Goal: Task Accomplishment & Management: Complete application form

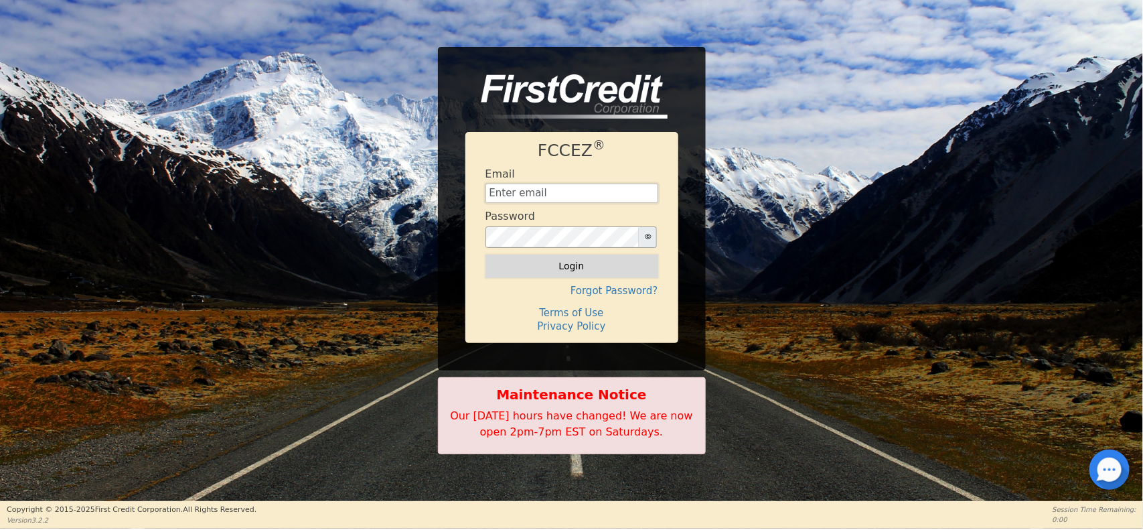
type input "[EMAIL_ADDRESS][DOMAIN_NAME]"
click at [574, 275] on button "Login" at bounding box center [572, 265] width 173 height 23
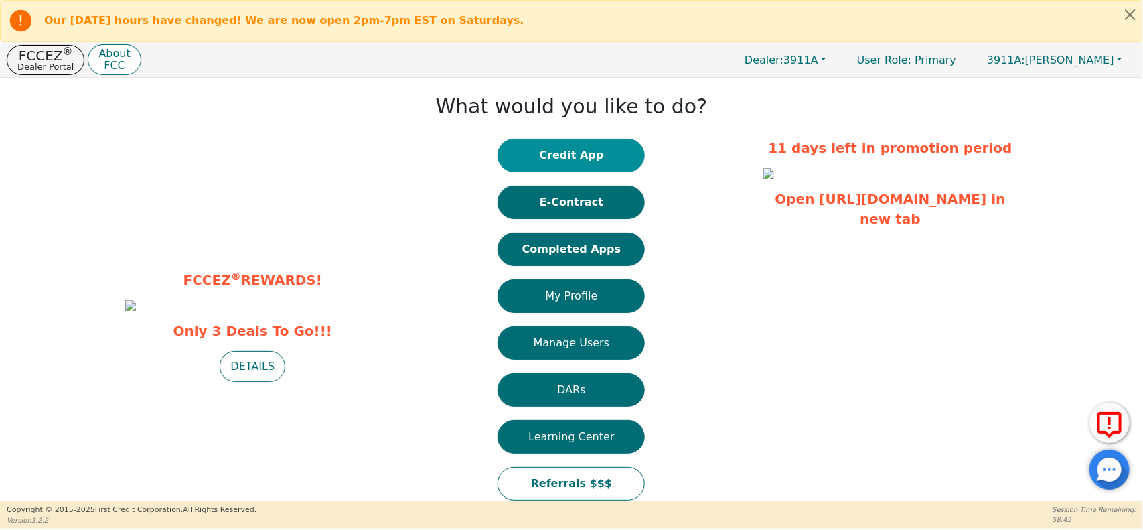
click at [568, 142] on button "Credit App" at bounding box center [571, 155] width 147 height 33
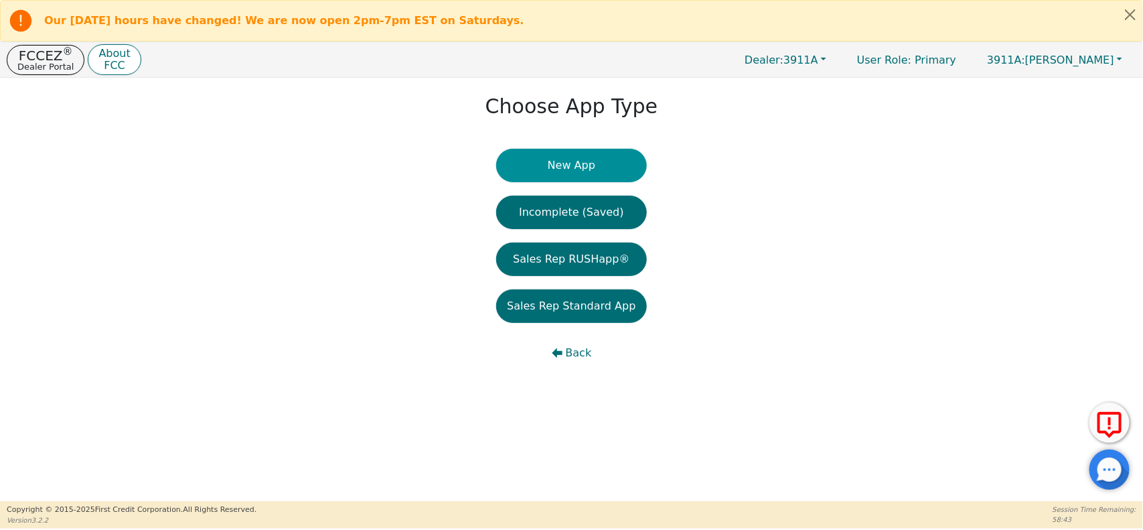
click at [560, 157] on button "New App" at bounding box center [571, 165] width 150 height 33
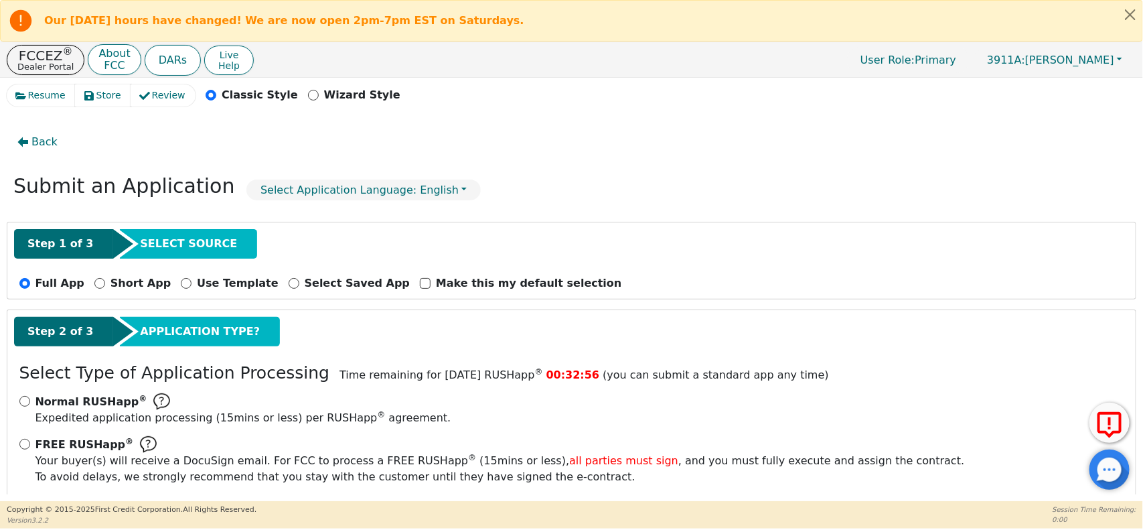
scroll to position [62, 0]
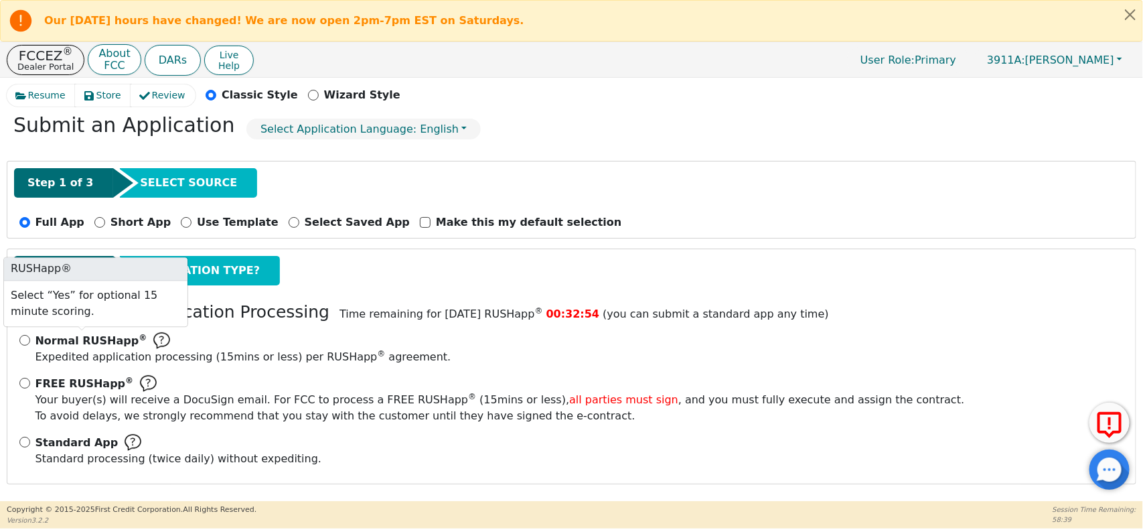
click at [57, 347] on span "Normal RUSHapp ®" at bounding box center [91, 341] width 112 height 16
click at [30, 346] on input "Normal RUSHapp ® Expedited application processing ( 15 mins or less) per RUSHap…" at bounding box center [24, 340] width 11 height 11
radio input "true"
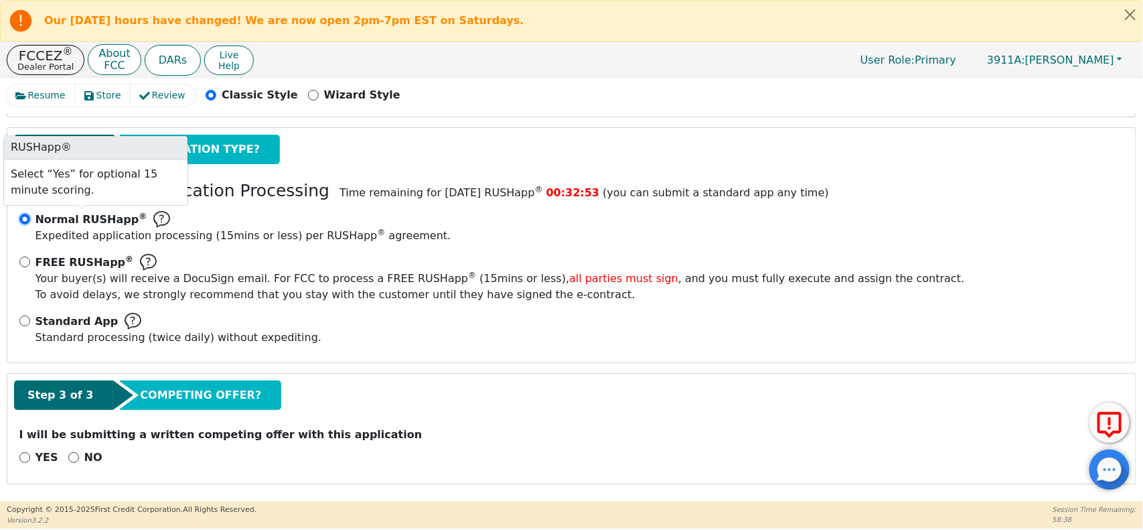
scroll to position [183, 0]
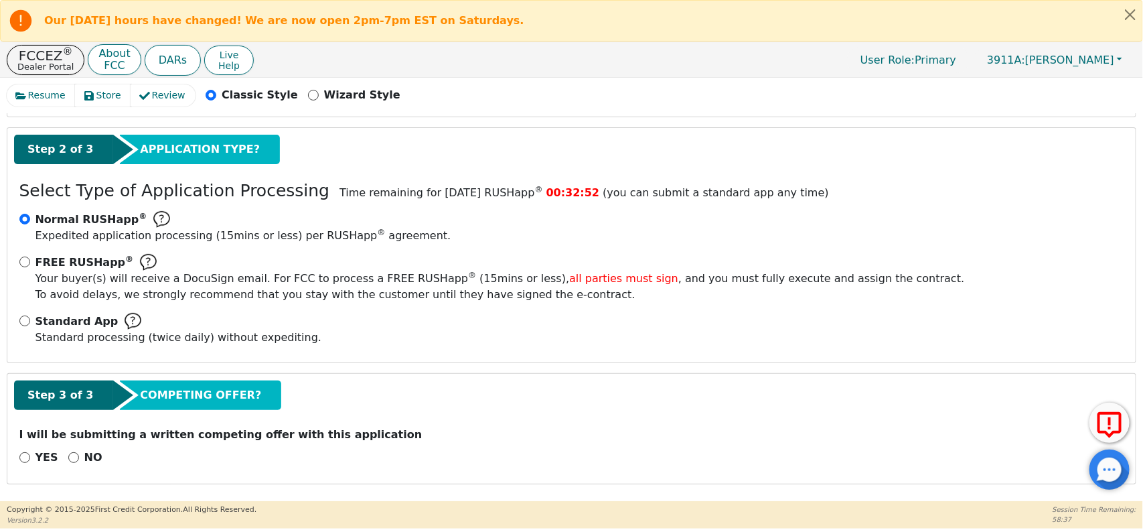
click at [84, 455] on p "NO" at bounding box center [93, 457] width 18 height 16
click at [79, 455] on input "NO" at bounding box center [73, 457] width 11 height 11
radio input "true"
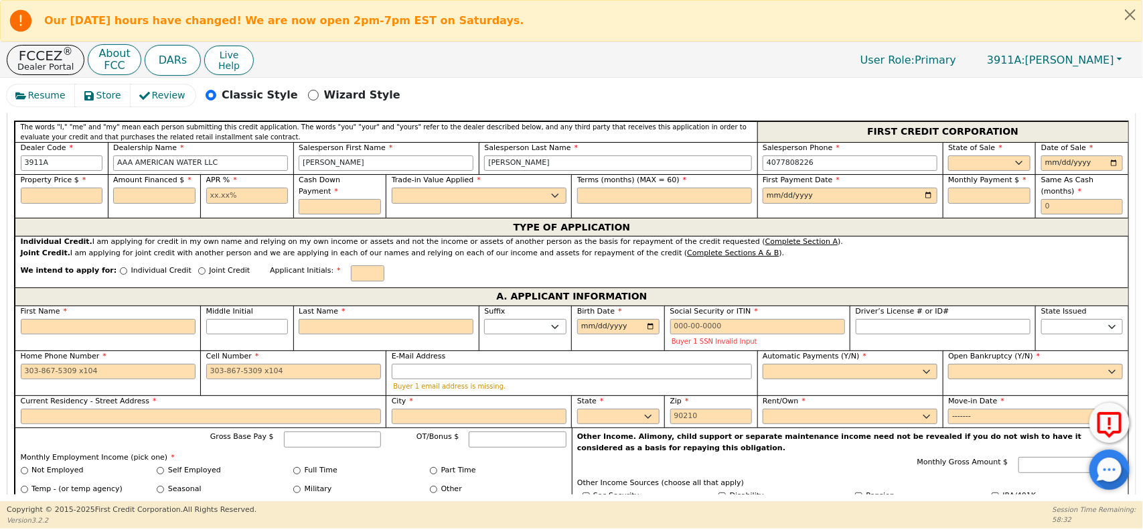
scroll to position [607, 0]
click at [996, 168] on select "AK AL AR AZ CA CO CT DC DE FL [GEOGRAPHIC_DATA] HI IA ID IL IN KS [GEOGRAPHIC_D…" at bounding box center [989, 163] width 82 height 16
select select "FL"
click at [948, 157] on select "AK AL AR AZ CA CO CT DC DE FL [GEOGRAPHIC_DATA] HI IA ID IL IN KS [GEOGRAPHIC_D…" at bounding box center [989, 163] width 82 height 16
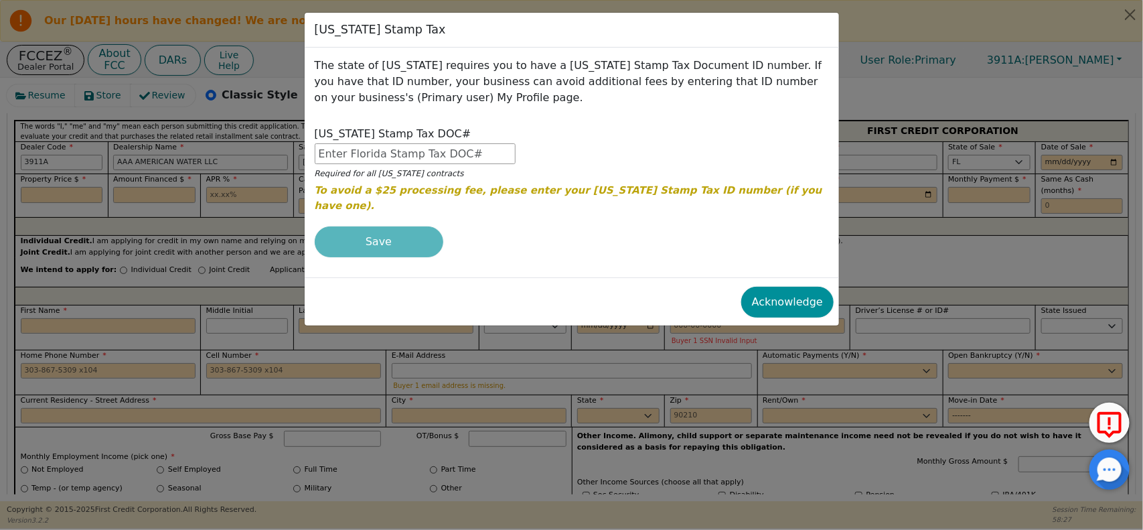
click at [777, 300] on button "Acknowledge" at bounding box center [787, 302] width 92 height 31
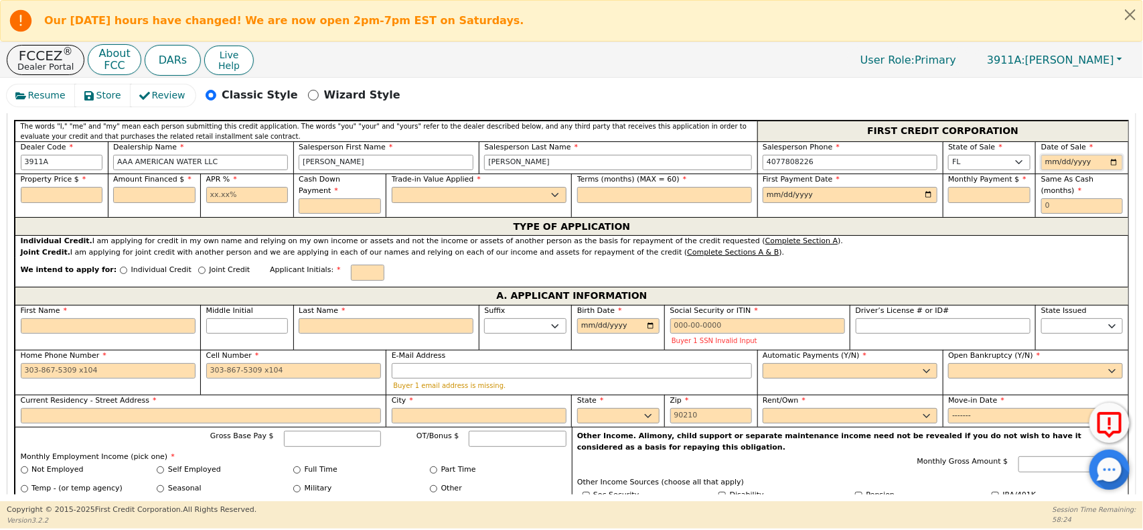
click at [1052, 161] on input "date" at bounding box center [1082, 163] width 82 height 16
click at [1112, 164] on input "date" at bounding box center [1082, 163] width 82 height 16
type input "[DATE]"
click at [1063, 210] on input "text" at bounding box center [1082, 206] width 82 height 16
type input "0"
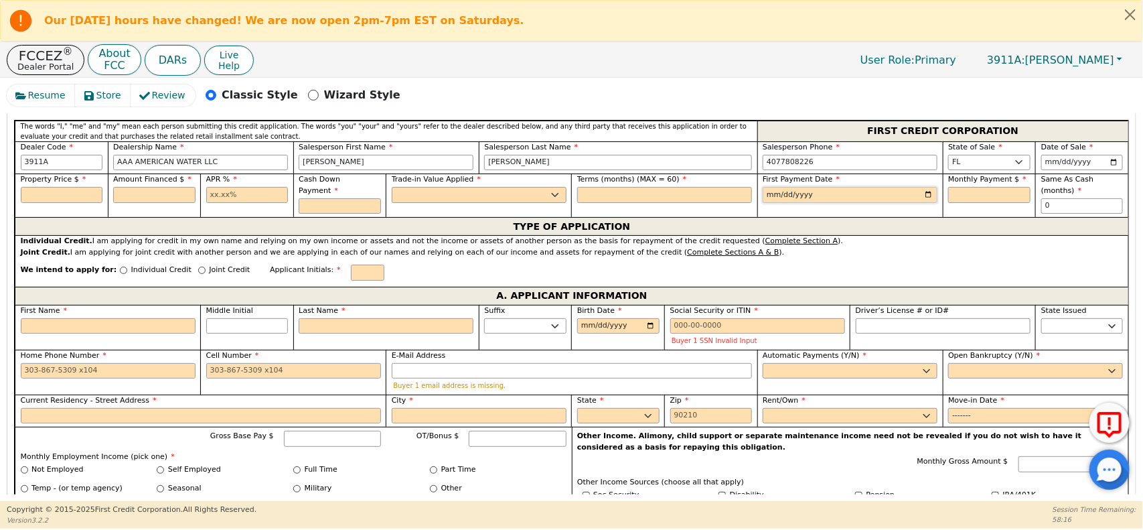
click at [924, 198] on input "date" at bounding box center [850, 195] width 175 height 16
type input "[DATE]"
click at [87, 201] on input "text" at bounding box center [62, 195] width 82 height 16
type input "5000.00"
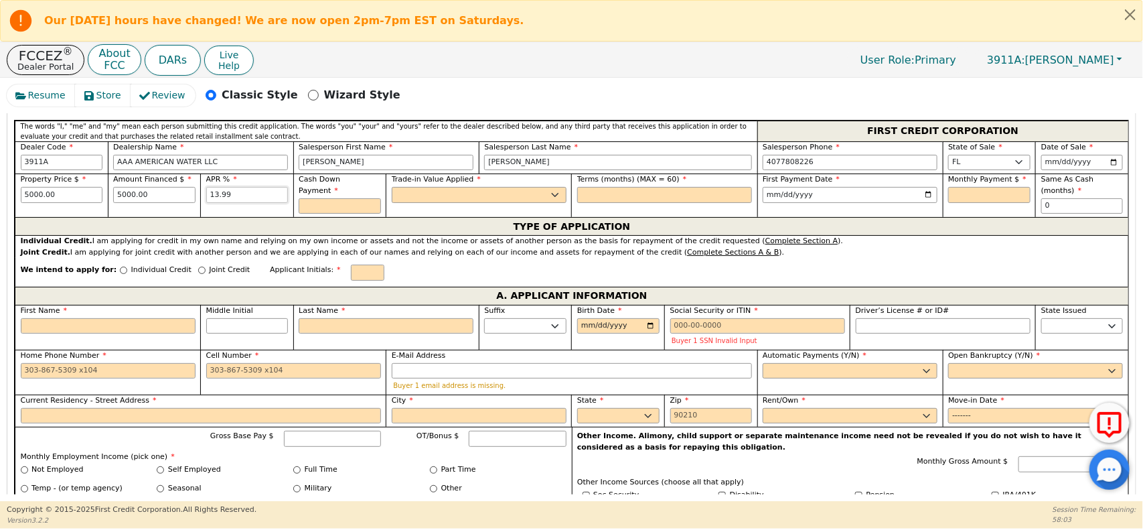
type input "13.99"
type input "100.00"
click at [493, 198] on select "Yes No" at bounding box center [479, 195] width 175 height 16
click at [435, 273] on div "We intend to apply for: Individual Credit Joint Credit Applicant Initials:" at bounding box center [572, 272] width 1114 height 29
click at [536, 198] on select "Yes No" at bounding box center [479, 195] width 175 height 16
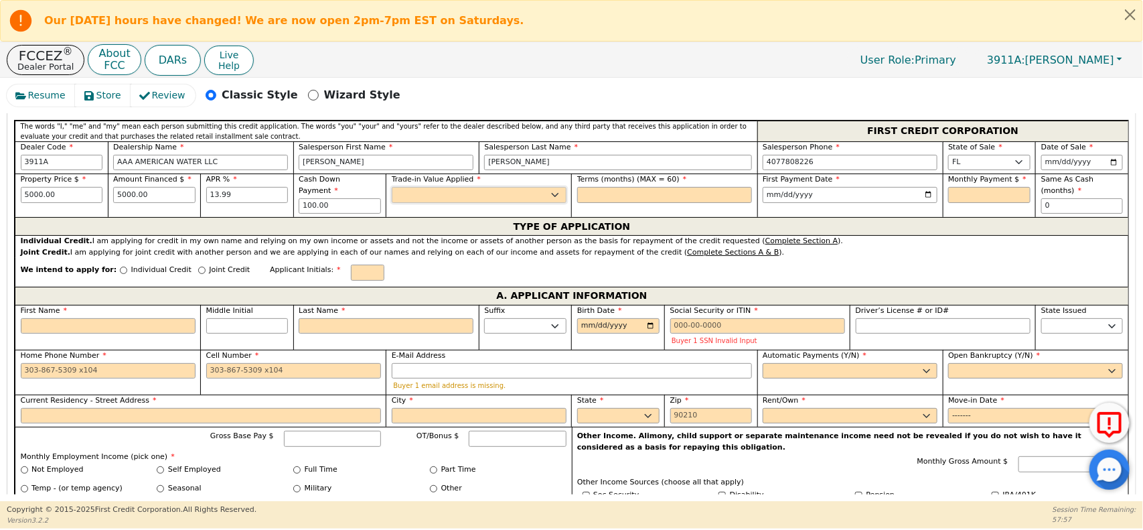
select select "n"
click at [392, 190] on select "Yes No" at bounding box center [479, 195] width 175 height 16
click at [656, 192] on input "text" at bounding box center [664, 195] width 175 height 16
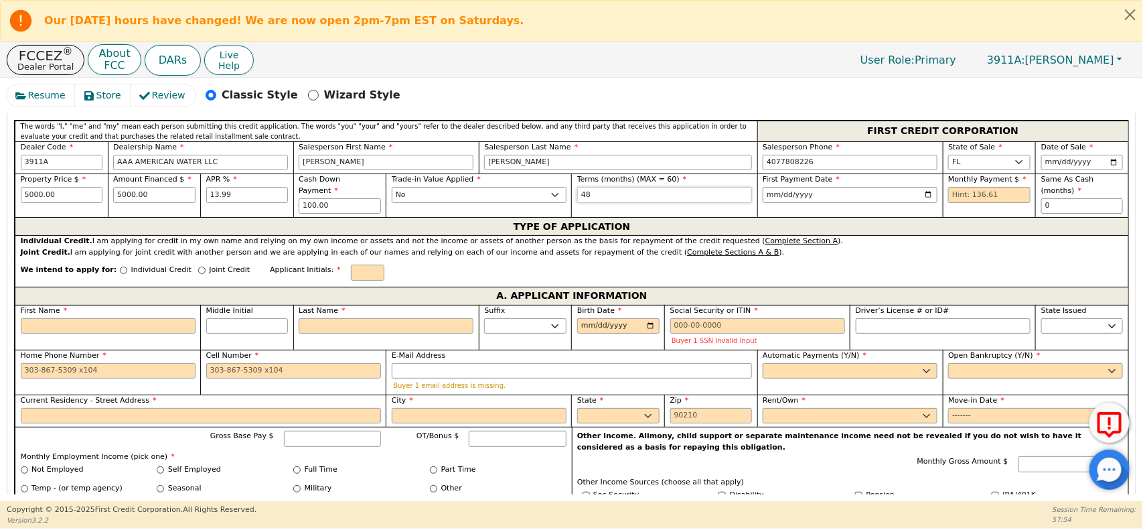
type input "48"
click at [781, 235] on div "TYPE OF APPLICATION" at bounding box center [572, 226] width 1114 height 18
click at [966, 200] on input "text" at bounding box center [989, 195] width 82 height 16
type input "136.61"
click at [894, 235] on div "TYPE OF APPLICATION" at bounding box center [572, 226] width 1114 height 18
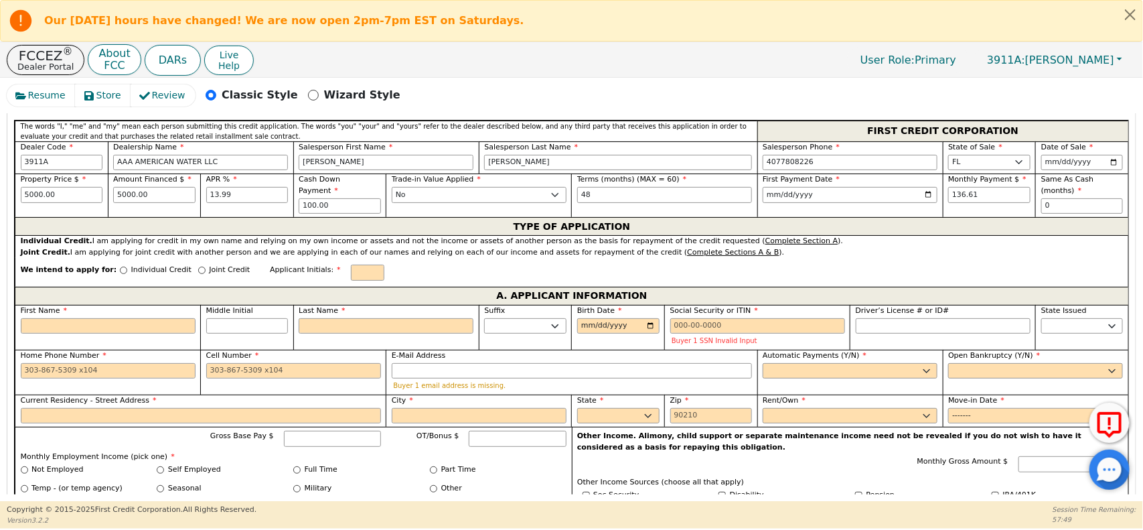
scroll to position [670, 0]
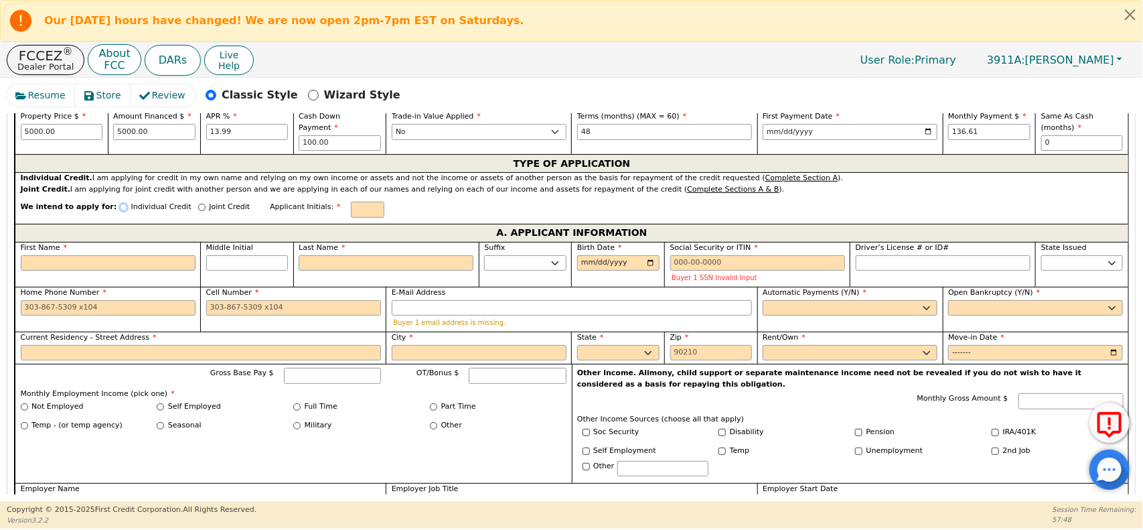
click at [120, 210] on input "Individual Credit" at bounding box center [123, 207] width 7 height 7
radio input "true"
click at [125, 259] on input "First Name" at bounding box center [108, 263] width 175 height 16
type input "I"
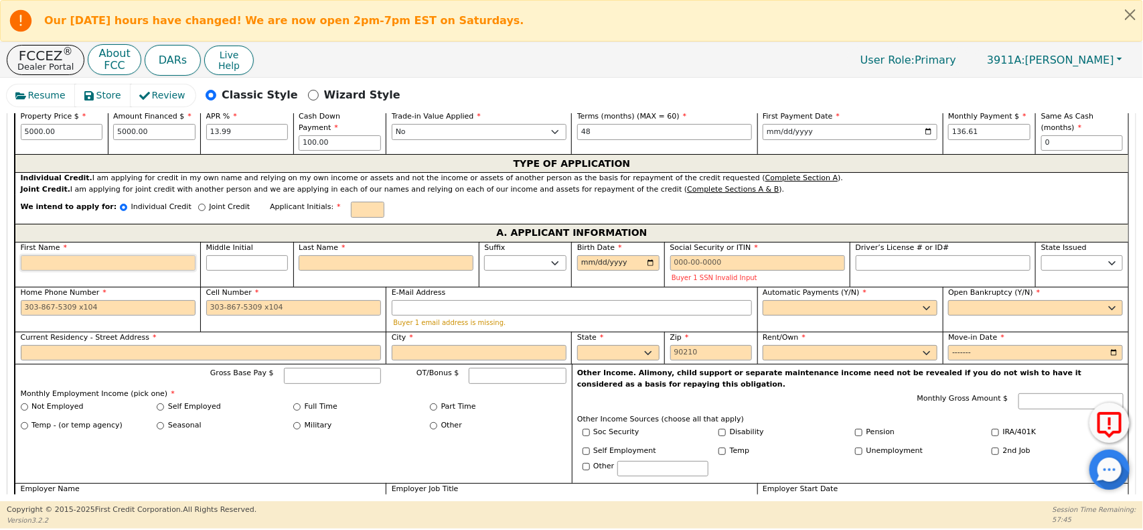
type input "I"
type input "IV"
type input "[PERSON_NAME]"
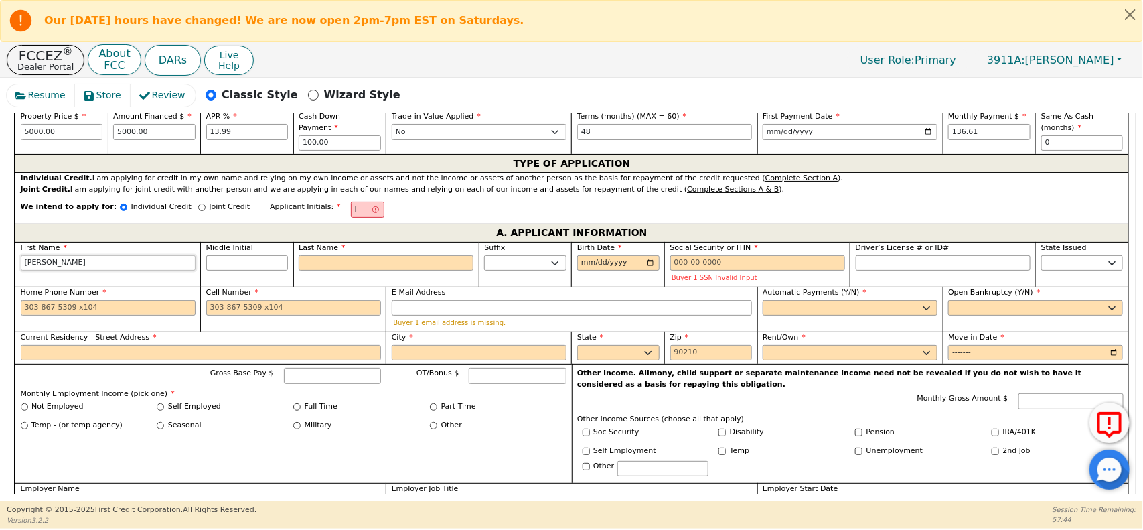
type input "[PERSON_NAME]"
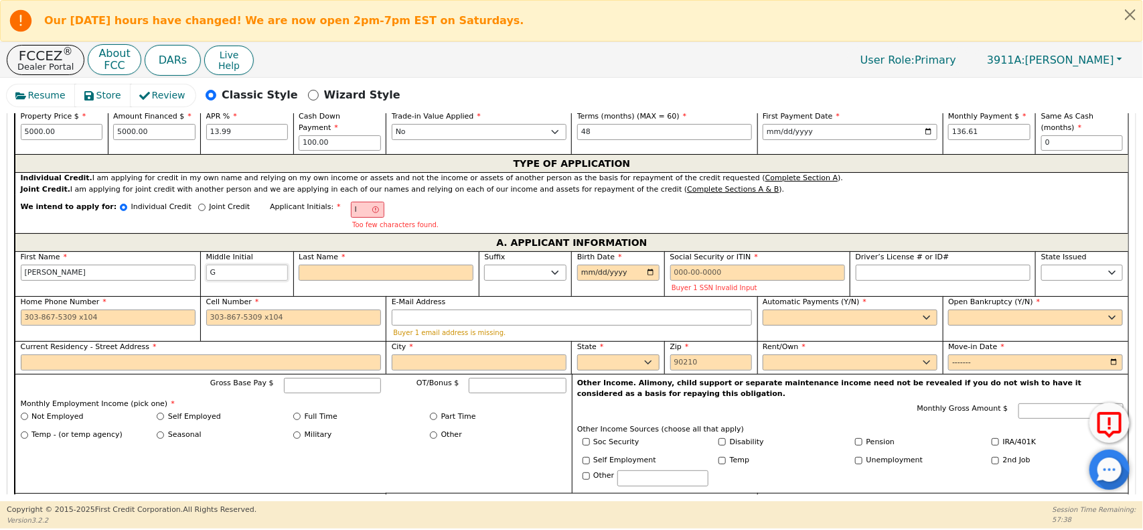
type input "IG"
type input "G"
type input "[PERSON_NAME]"
type input "G"
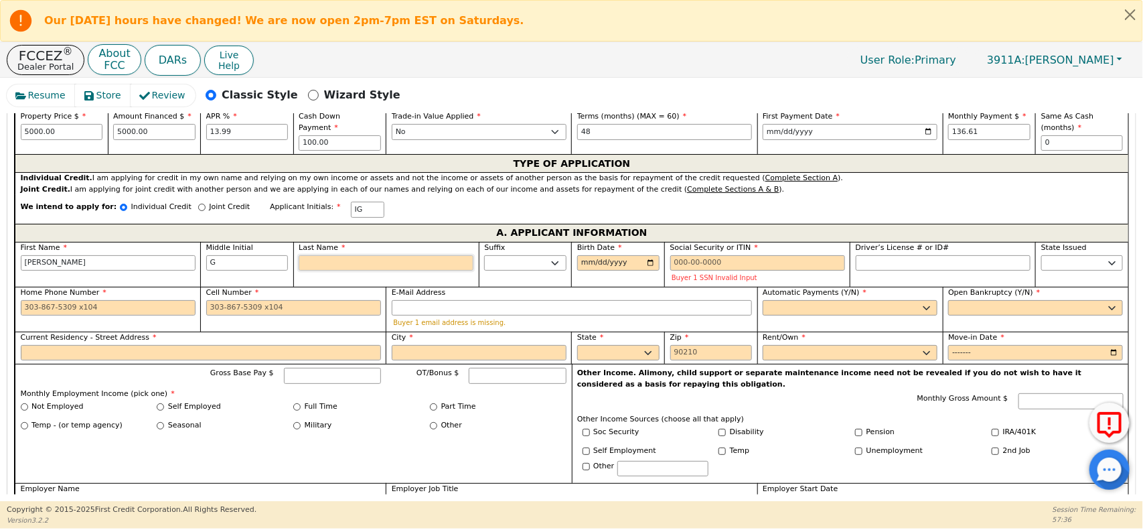
type input "IGM"
type input "M"
type input "[PERSON_NAME]"
type input "ME"
type input "[PERSON_NAME] ME"
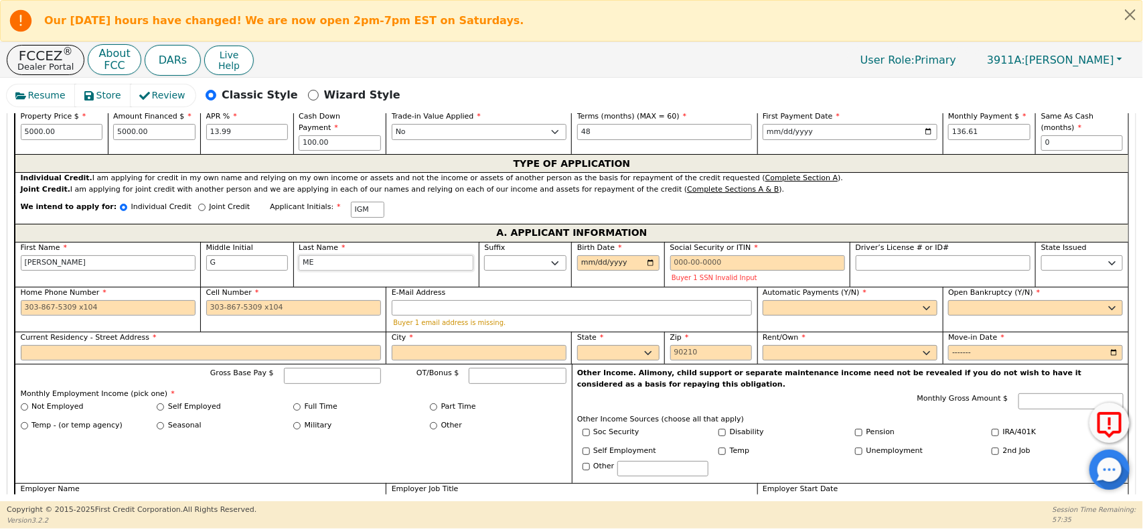
type input "MEN"
type input "[PERSON_NAME]"
type input "MEND"
type input "[PERSON_NAME]"
type input "MENDO"
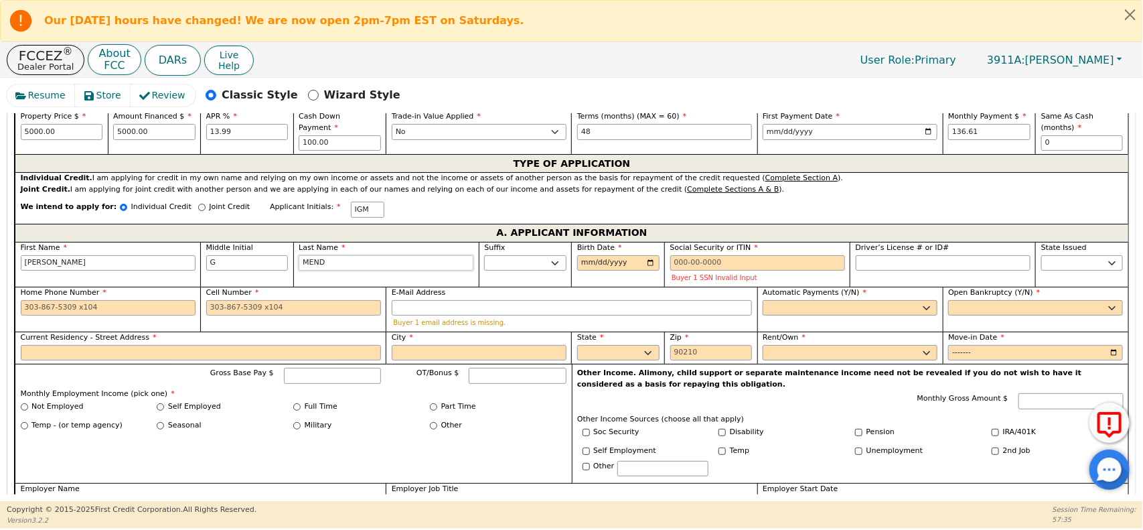
type input "[PERSON_NAME]"
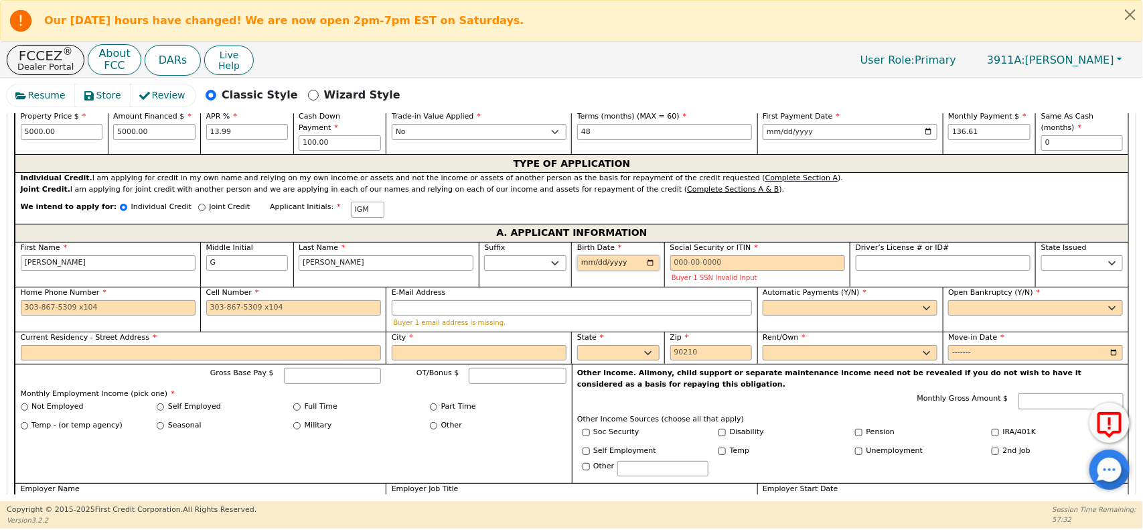
click at [647, 268] on input "Birth Date" at bounding box center [618, 263] width 82 height 16
type input "[PERSON_NAME]"
type input "[DATE]"
click at [688, 271] on input "Social Security or ITIN" at bounding box center [757, 263] width 175 height 16
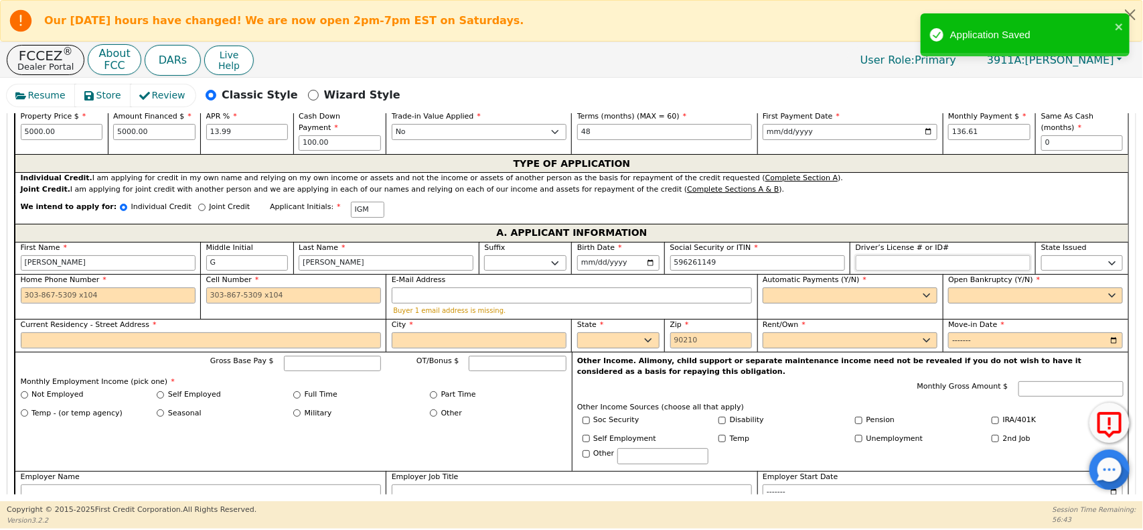
click at [891, 263] on input "Driver’s License # or ID#" at bounding box center [943, 263] width 175 height 16
type input "***-**-1149"
type input "**********"
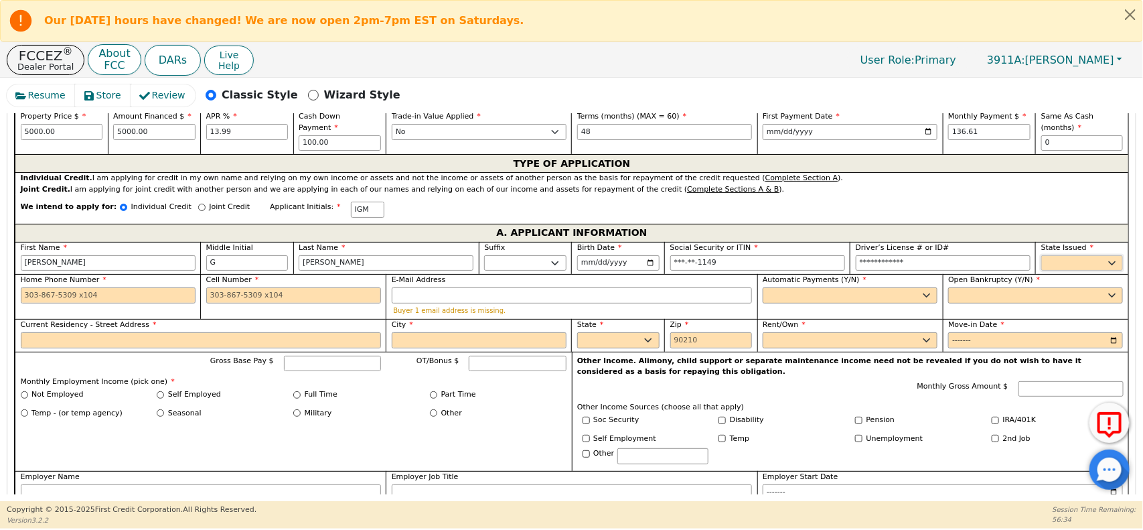
click at [1076, 265] on select "AK AL AR AZ CA CO CT DC DE FL [GEOGRAPHIC_DATA] HI IA ID IL IN KS [GEOGRAPHIC_D…" at bounding box center [1082, 263] width 82 height 16
select select "FL"
click at [1041, 259] on select "AK AL AR AZ CA CO CT DC DE FL [GEOGRAPHIC_DATA] HI IA ID IL IN KS [GEOGRAPHIC_D…" at bounding box center [1082, 263] width 82 height 16
click at [956, 309] on div "Open Bankruptcy (Y/N) Yes No" at bounding box center [1035, 296] width 185 height 45
click at [959, 303] on select "Yes No" at bounding box center [1035, 295] width 175 height 16
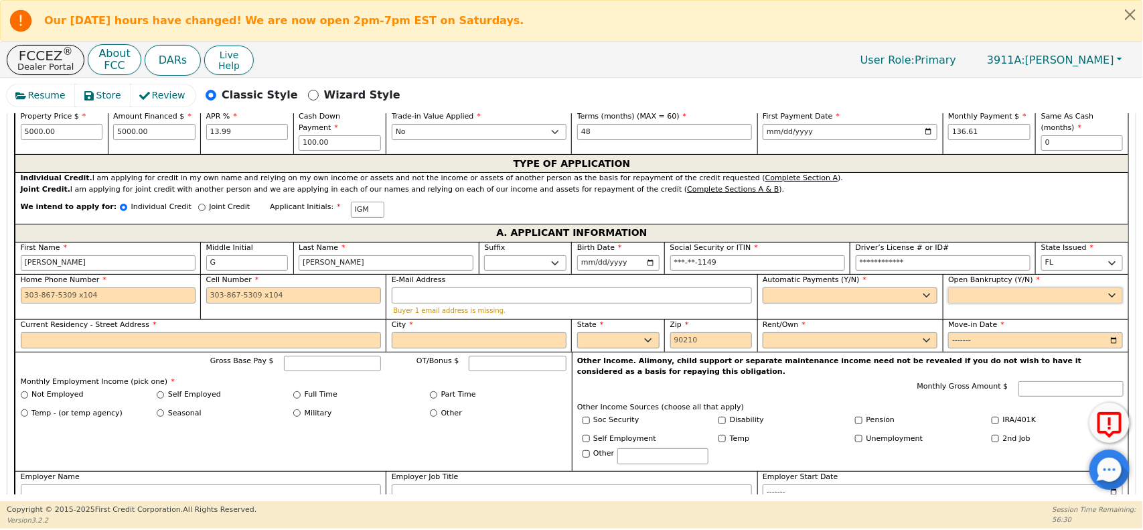
select select "n"
click at [948, 292] on select "Yes No" at bounding box center [1035, 295] width 175 height 16
click at [855, 300] on select "Yes No" at bounding box center [850, 295] width 175 height 16
select select "n"
click at [763, 292] on select "Yes No" at bounding box center [850, 295] width 175 height 16
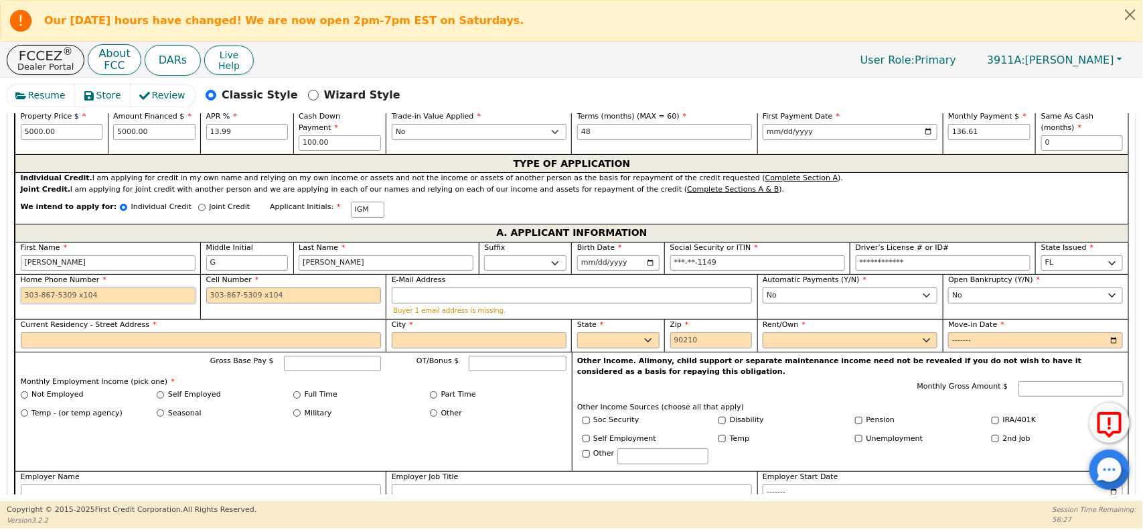
click at [123, 302] on input "Home Phone Number" at bounding box center [108, 295] width 175 height 16
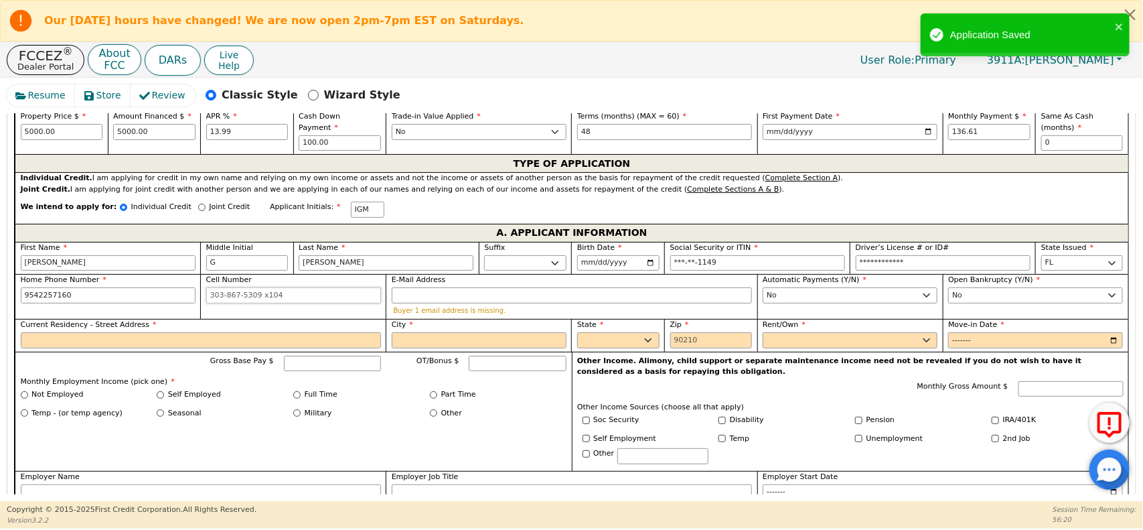
type input "[PHONE_NUMBER]"
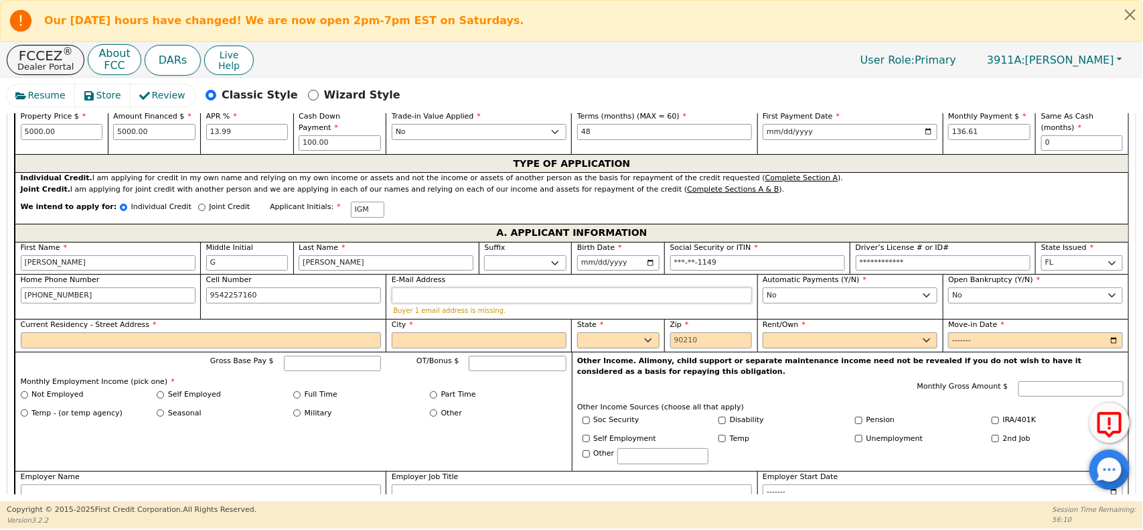
type input "[PHONE_NUMBER]"
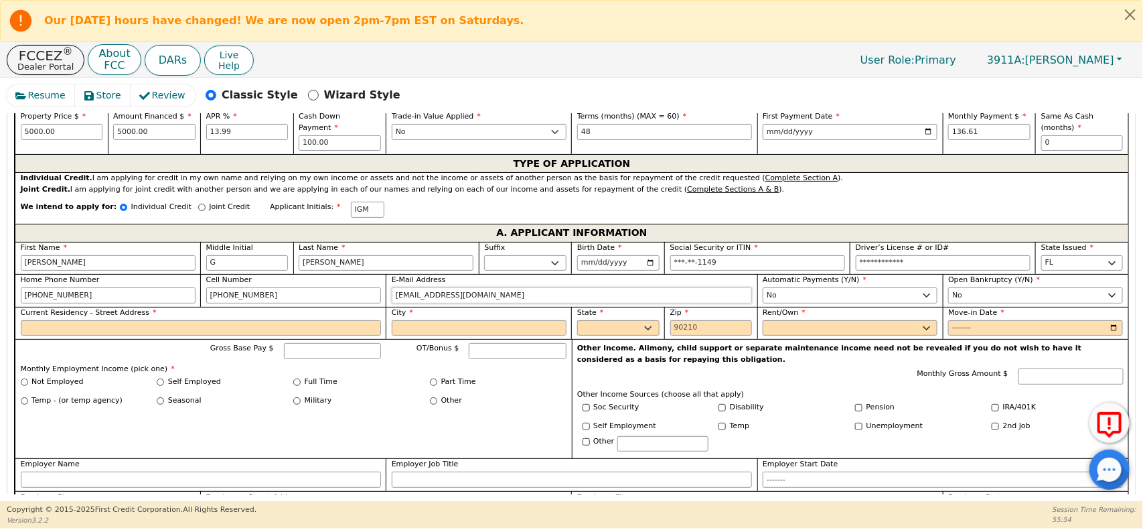
type input "[EMAIL_ADDRESS][DOMAIN_NAME]"
click at [66, 333] on input "Current Residency - Street Address" at bounding box center [201, 328] width 360 height 16
type input "[STREET_ADDRESS]"
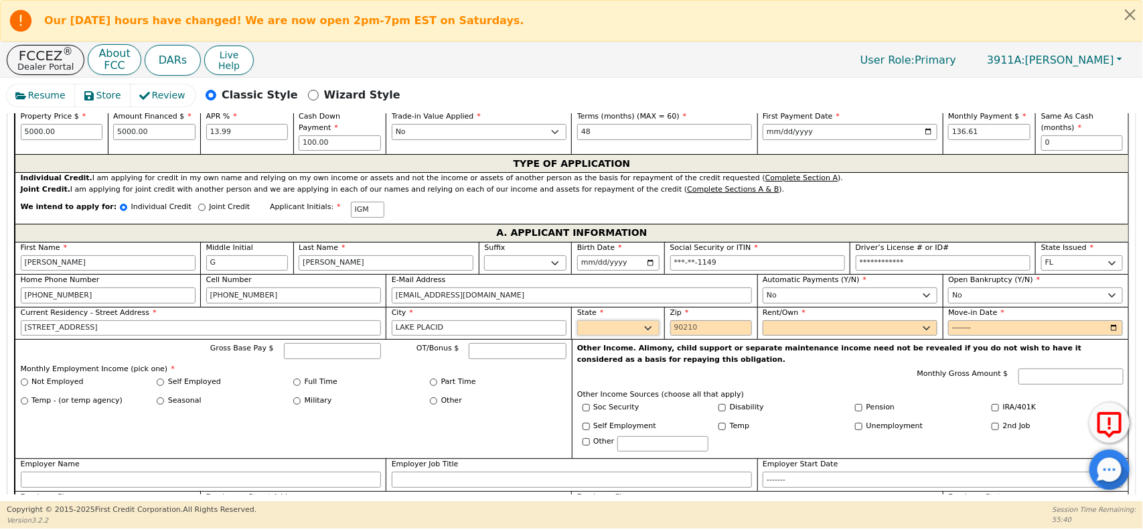
type input "LAKE PLACID"
select select "FL"
type input "33852"
click at [831, 323] on div "Rent/Own Rent Own" at bounding box center [850, 321] width 175 height 29
click at [827, 329] on select "Rent Own" at bounding box center [850, 328] width 175 height 16
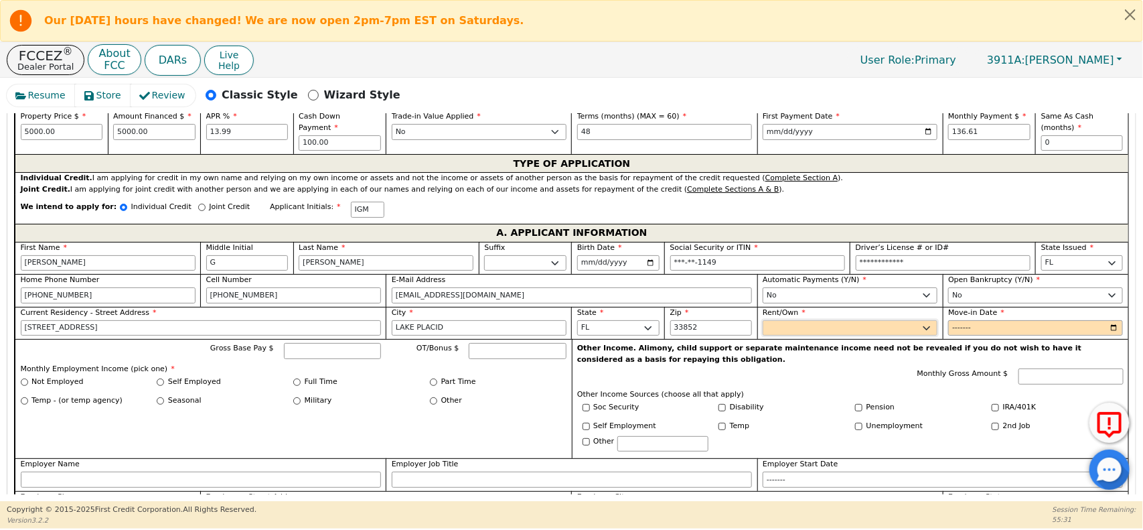
select select "Own"
click at [763, 325] on select "Rent Own" at bounding box center [850, 328] width 175 height 16
click at [980, 333] on input "Move-in Date" at bounding box center [1035, 328] width 175 height 16
click at [1112, 333] on input "Move-in Date" at bounding box center [1035, 328] width 175 height 16
type input "2020-09"
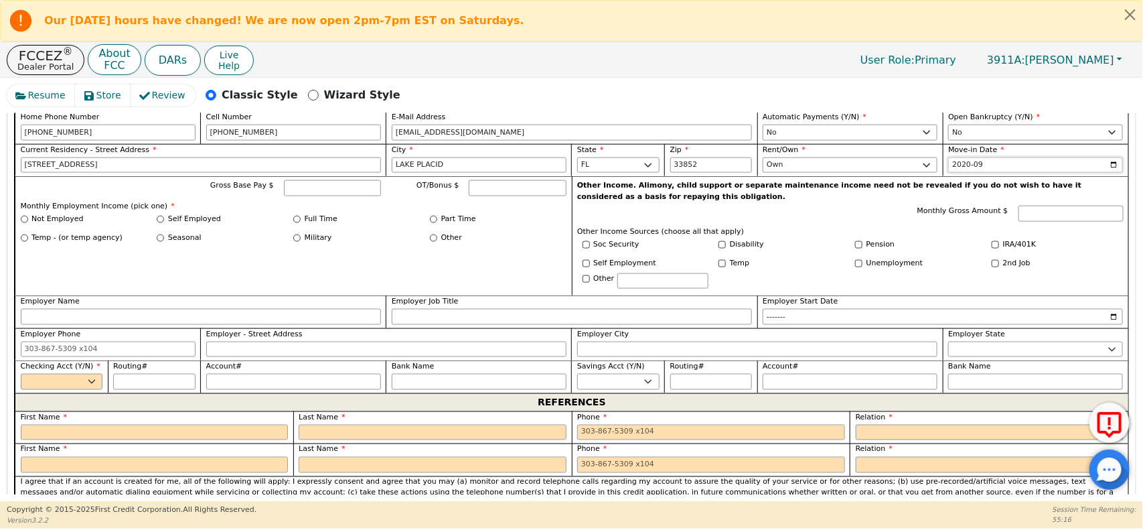
scroll to position [834, 0]
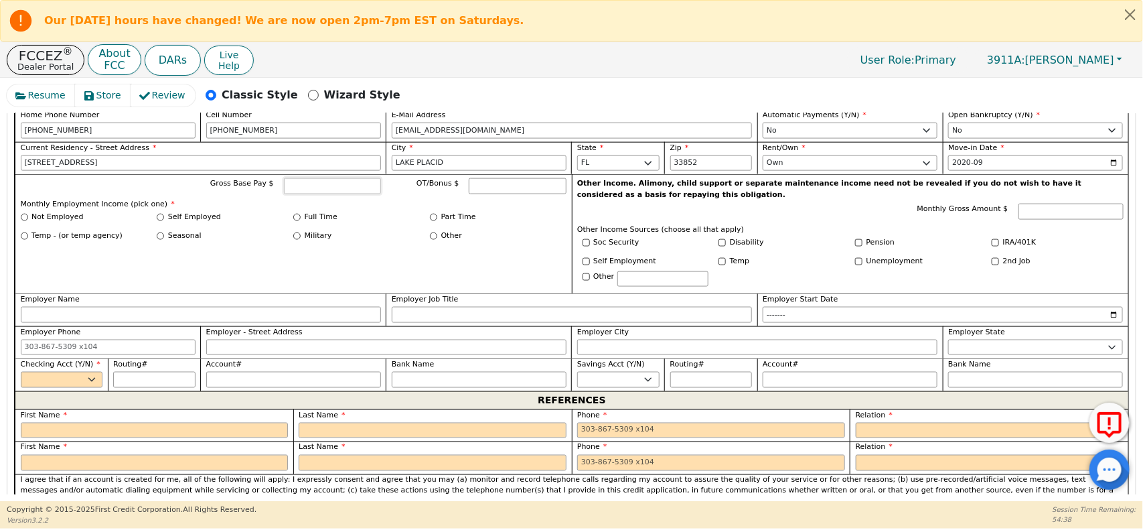
click at [369, 193] on input "Gross Base Pay $" at bounding box center [333, 186] width 98 height 16
type input "8000"
click at [309, 223] on label "Full Time" at bounding box center [321, 217] width 33 height 11
click at [301, 221] on input "Full Time" at bounding box center [296, 217] width 7 height 7
radio input "true"
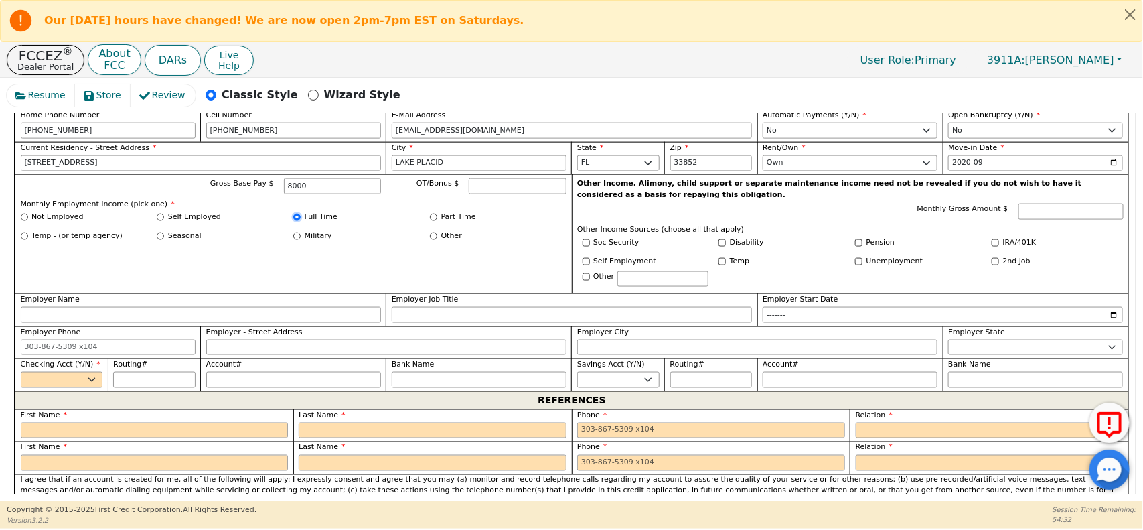
type input "8000.00"
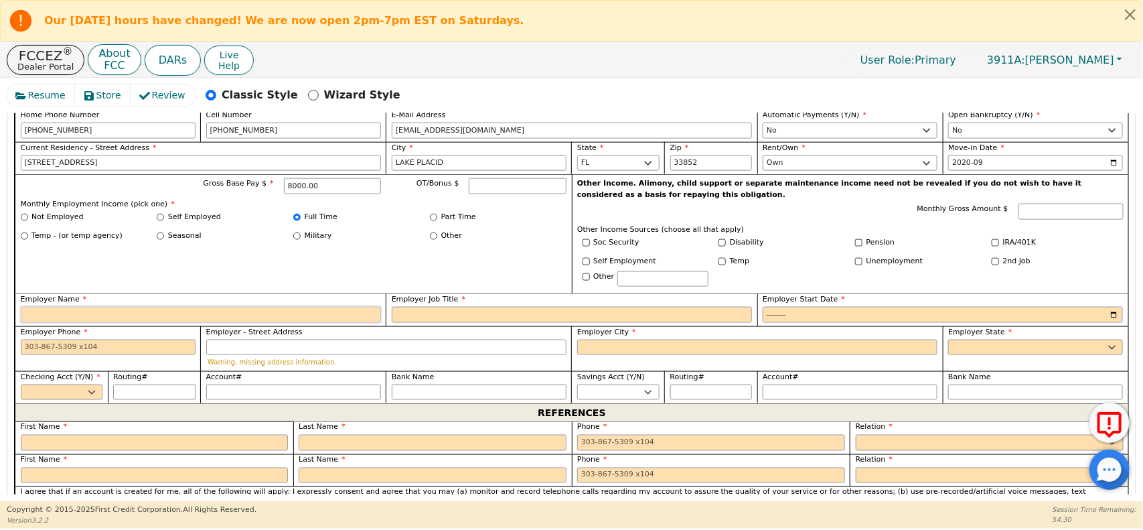
click at [359, 316] on input "Employer Name" at bounding box center [201, 315] width 360 height 16
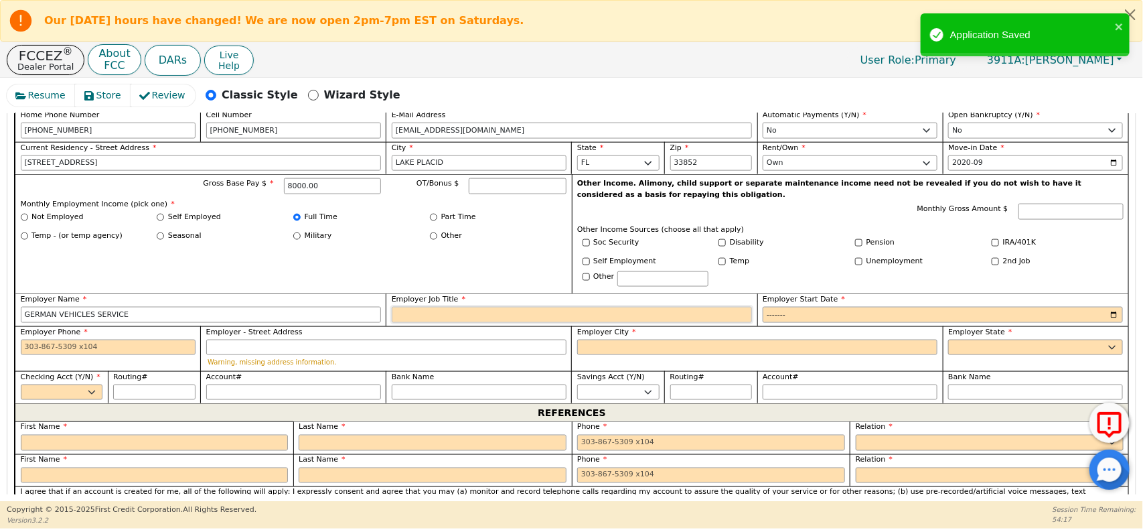
type input "GERMAN VEHICLES SERVICE"
type input "MANAGER"
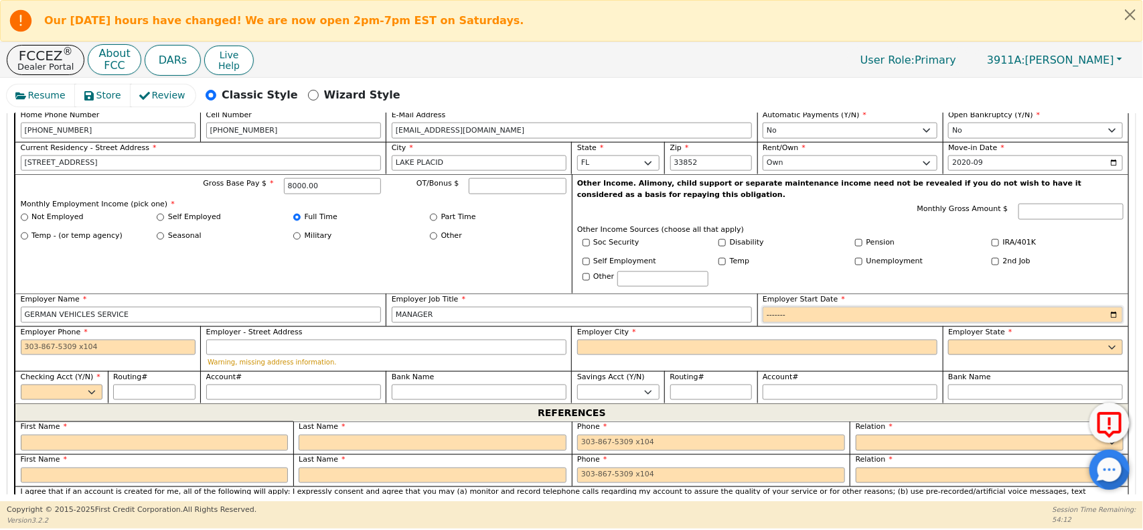
click at [845, 323] on input "Employer Start Date" at bounding box center [943, 315] width 360 height 16
click at [1112, 319] on input "Employer Start Date" at bounding box center [943, 315] width 360 height 16
type input "2020-09"
click at [50, 352] on input "Employer Phone" at bounding box center [108, 348] width 175 height 16
